Goal: Transaction & Acquisition: Purchase product/service

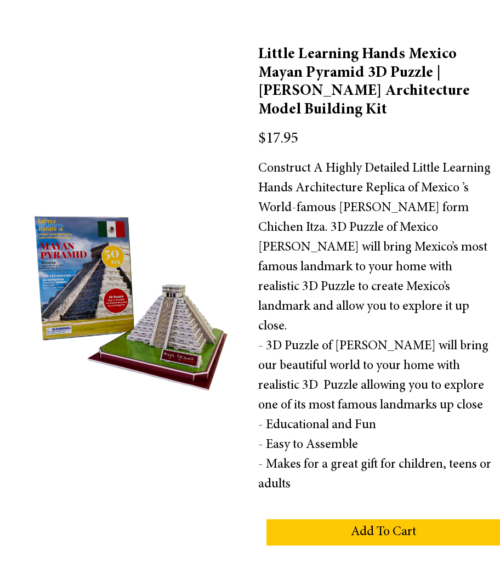
scroll to position [99, 0]
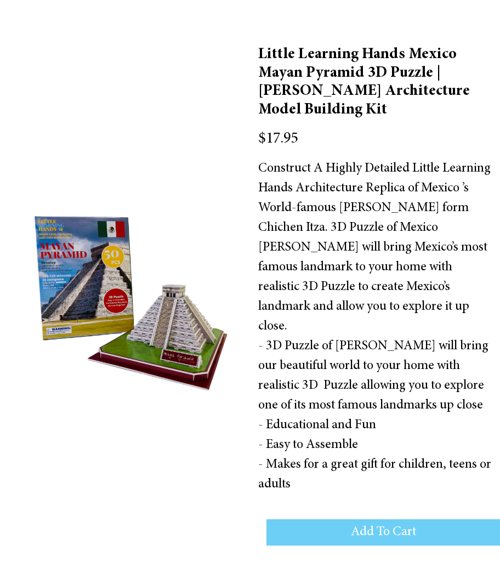
click at [402, 521] on button "Add To Cart" at bounding box center [382, 532] width 233 height 26
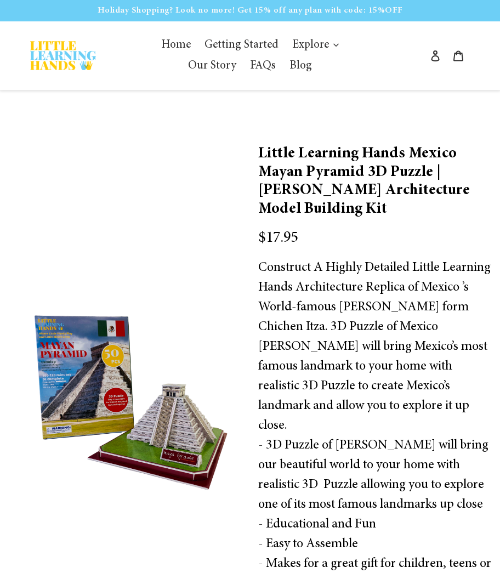
scroll to position [0, 0]
click at [459, 56] on icon at bounding box center [458, 55] width 11 height 11
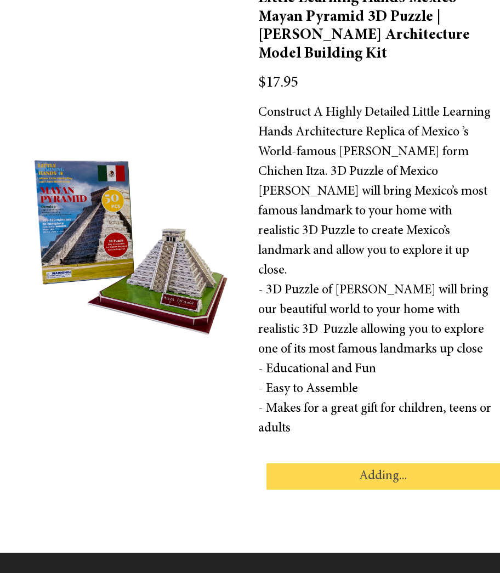
scroll to position [159, 0]
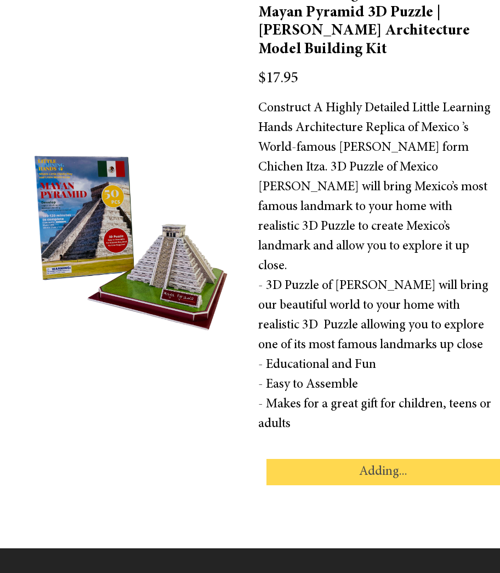
click at [370, 458] on div "Add To Cart Adding..." at bounding box center [374, 468] width 233 height 35
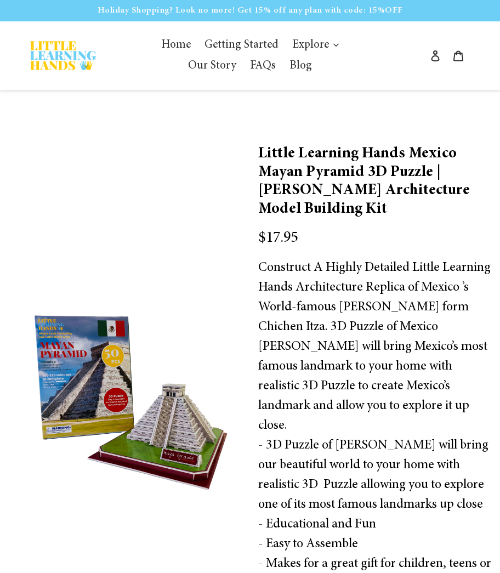
scroll to position [159, 0]
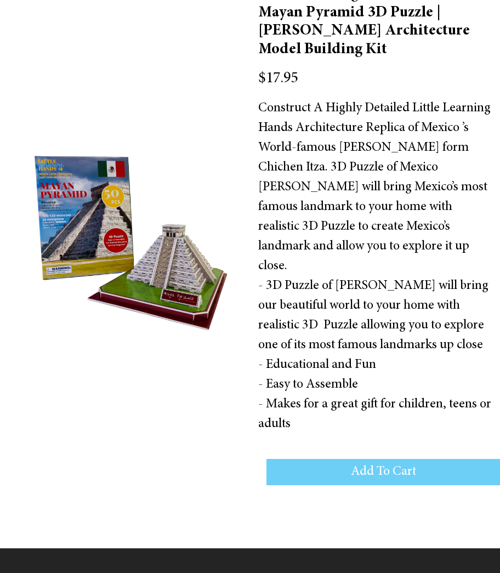
click at [367, 459] on button "Add To Cart" at bounding box center [382, 472] width 233 height 26
